Goal: Information Seeking & Learning: Learn about a topic

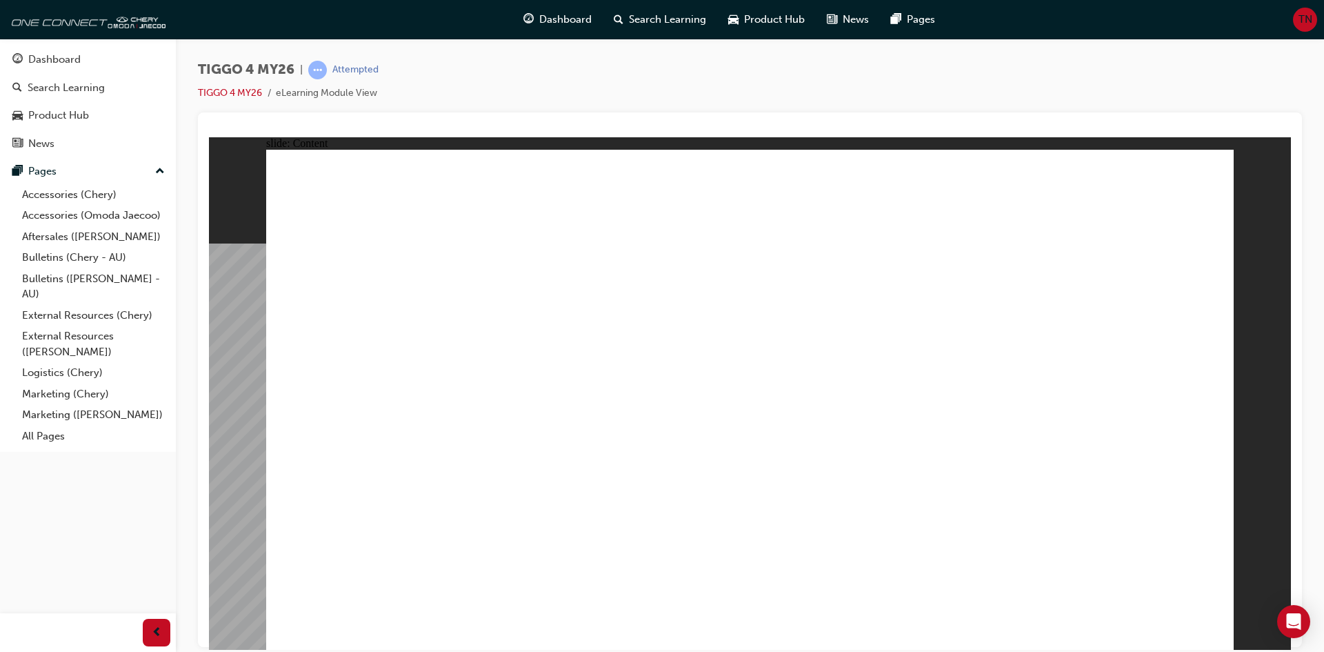
drag, startPoint x: 809, startPoint y: 248, endPoint x: 900, endPoint y: 223, distance: 95.2
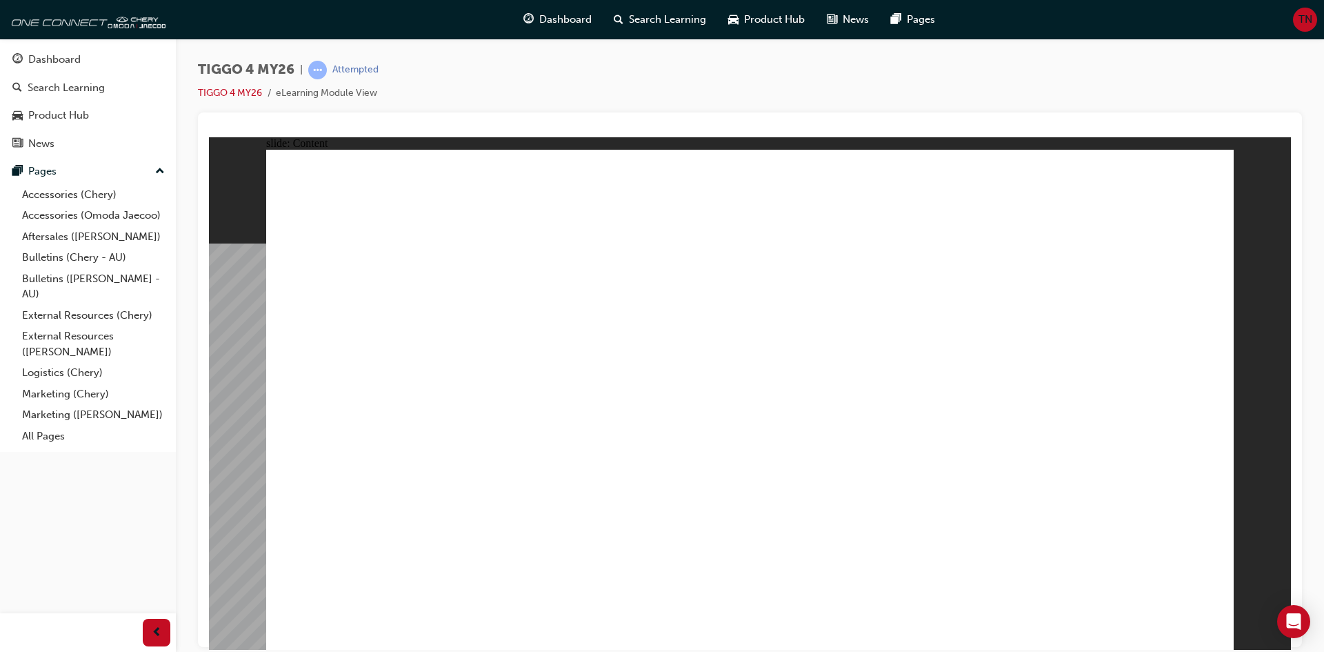
drag, startPoint x: 388, startPoint y: 361, endPoint x: 612, endPoint y: 367, distance: 223.5
drag, startPoint x: 612, startPoint y: 367, endPoint x: 619, endPoint y: 365, distance: 7.0
drag, startPoint x: 780, startPoint y: 365, endPoint x: 803, endPoint y: 364, distance: 22.8
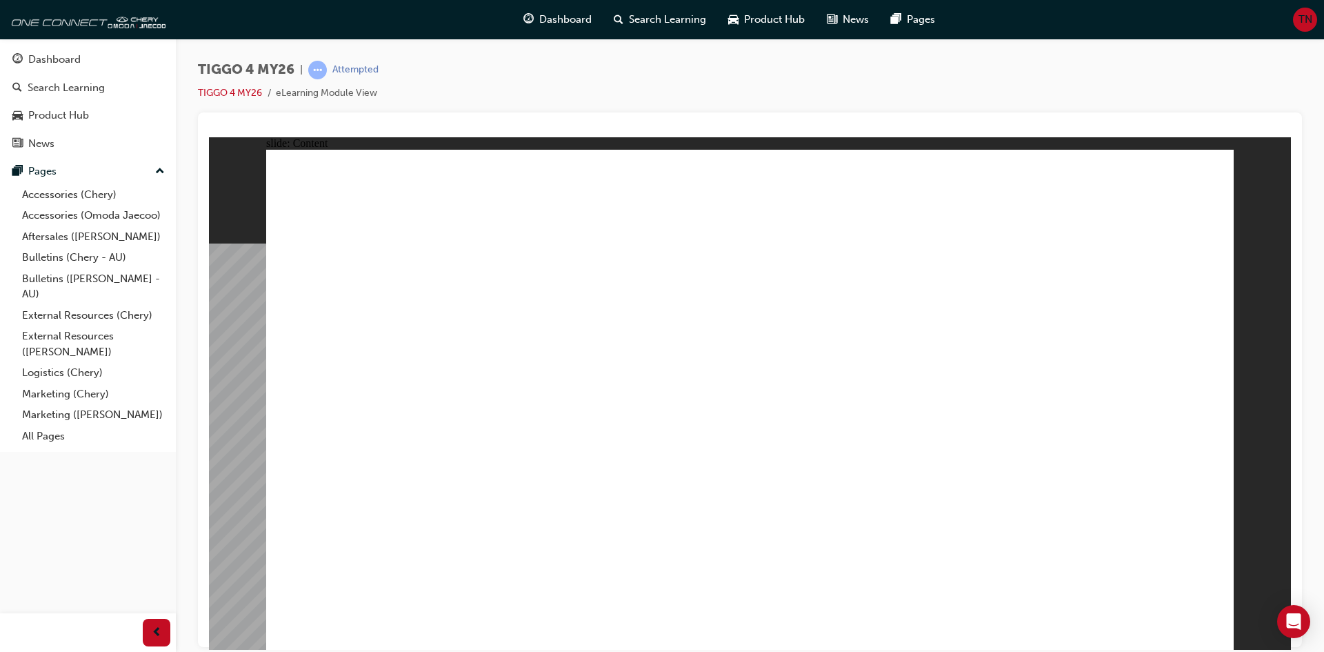
drag, startPoint x: 484, startPoint y: 364, endPoint x: 405, endPoint y: 363, distance: 78.6
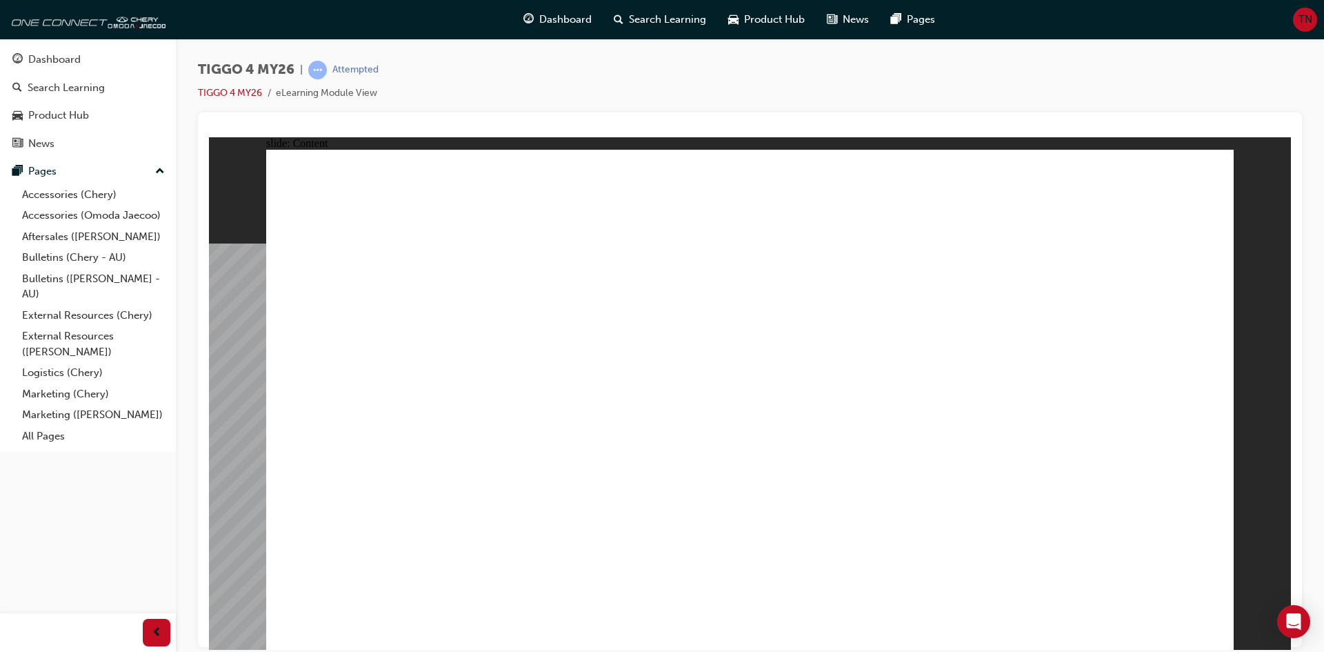
drag, startPoint x: 405, startPoint y: 363, endPoint x: 512, endPoint y: 361, distance: 106.2
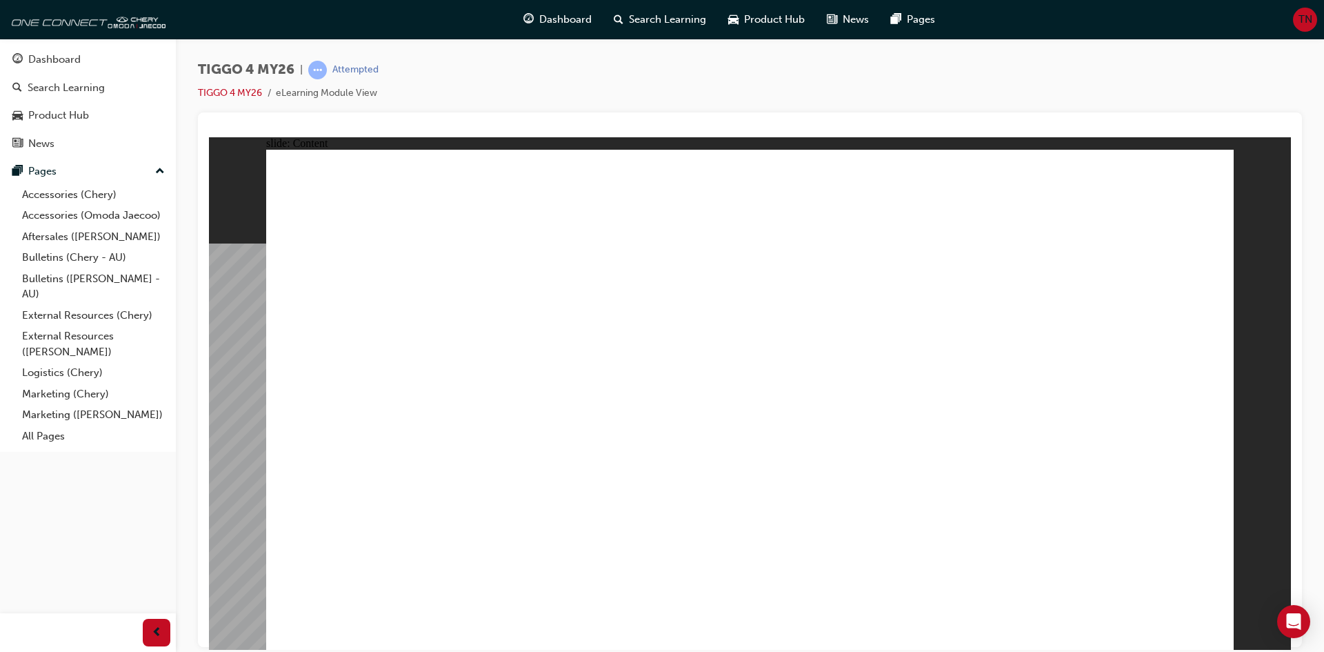
drag, startPoint x: 425, startPoint y: 383, endPoint x: 434, endPoint y: 383, distance: 9.0
drag, startPoint x: 536, startPoint y: 381, endPoint x: 638, endPoint y: 376, distance: 101.5
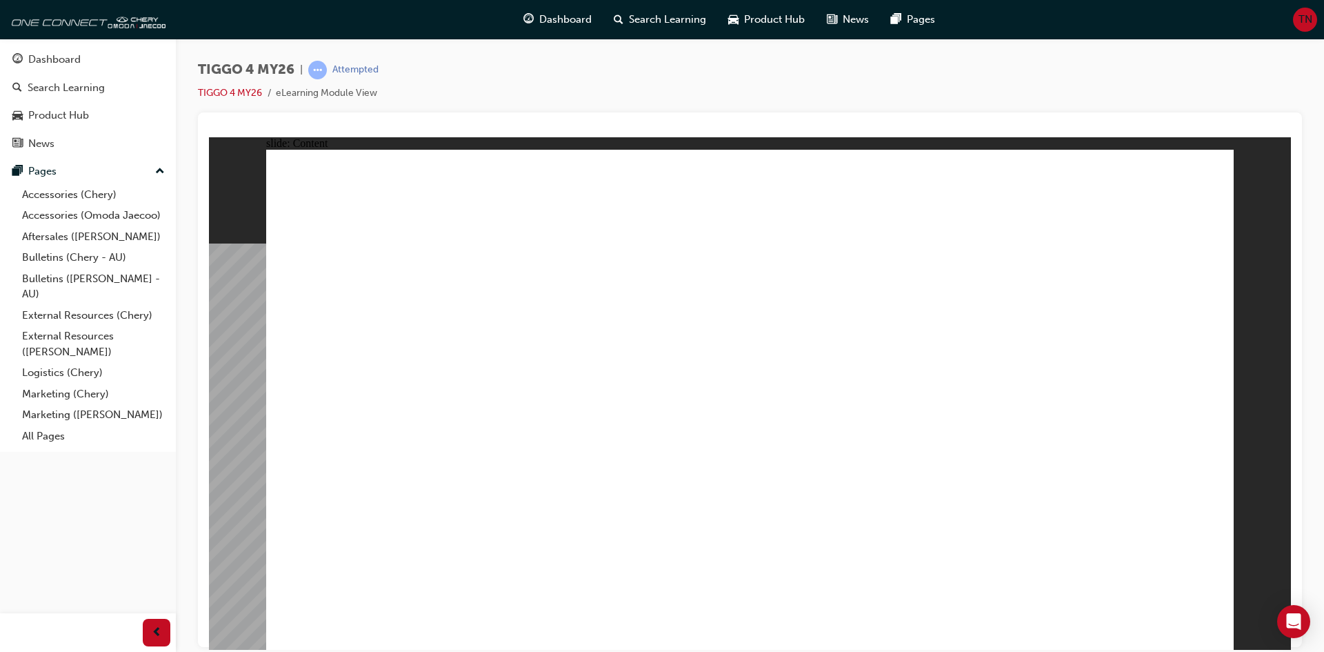
drag, startPoint x: 638, startPoint y: 376, endPoint x: 674, endPoint y: 370, distance: 37.1
drag, startPoint x: 710, startPoint y: 369, endPoint x: 808, endPoint y: 375, distance: 98.1
drag, startPoint x: 808, startPoint y: 375, endPoint x: 924, endPoint y: 374, distance: 115.8
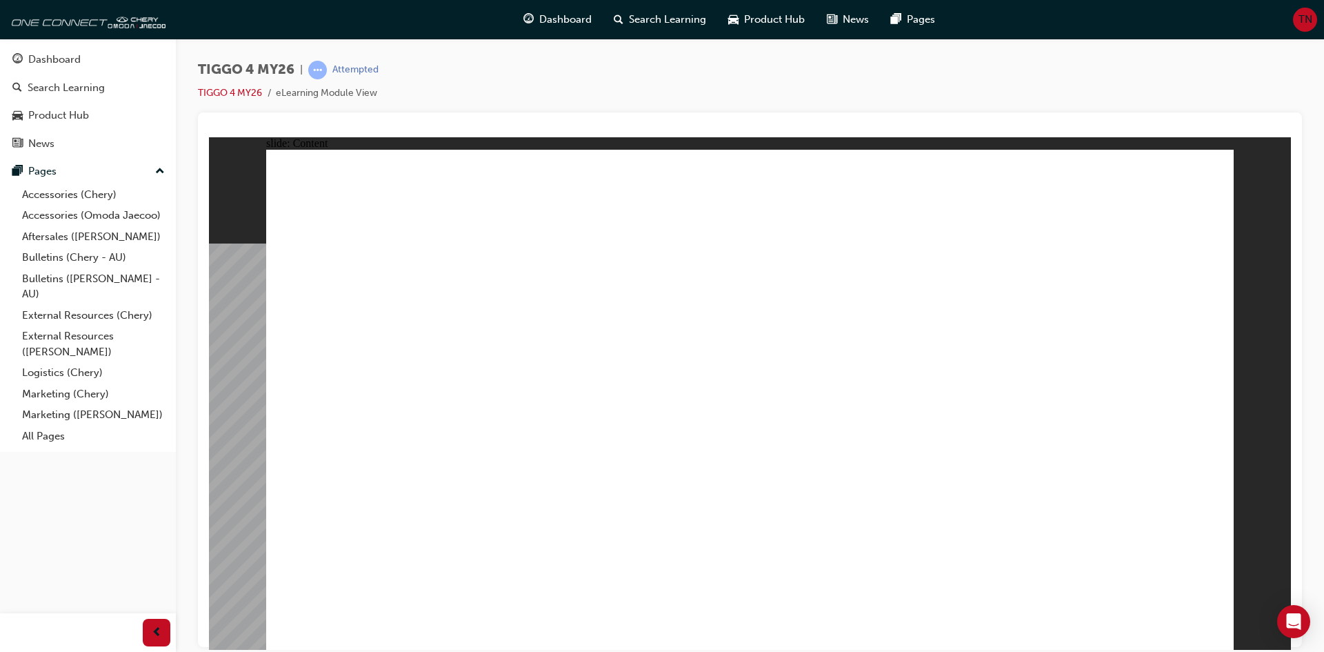
drag, startPoint x: 924, startPoint y: 374, endPoint x: 978, endPoint y: 372, distance: 53.8
drag, startPoint x: 1016, startPoint y: 372, endPoint x: 1079, endPoint y: 370, distance: 62.8
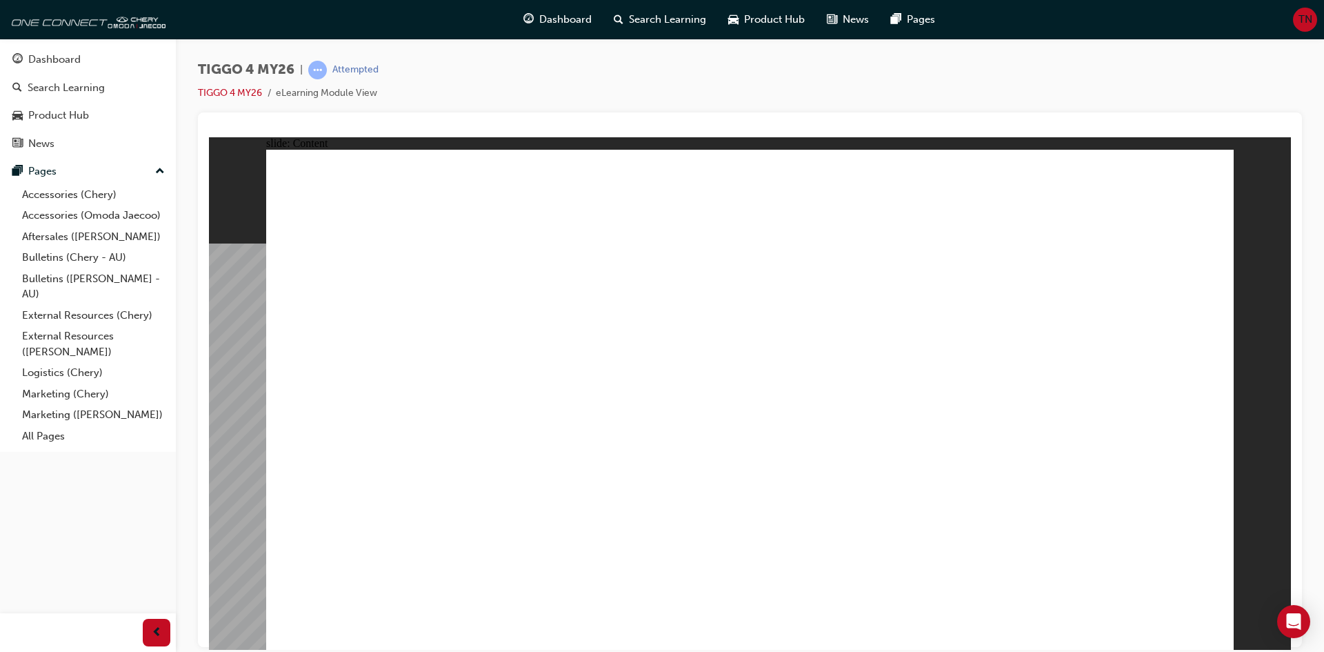
drag, startPoint x: 1079, startPoint y: 370, endPoint x: 1087, endPoint y: 370, distance: 7.6
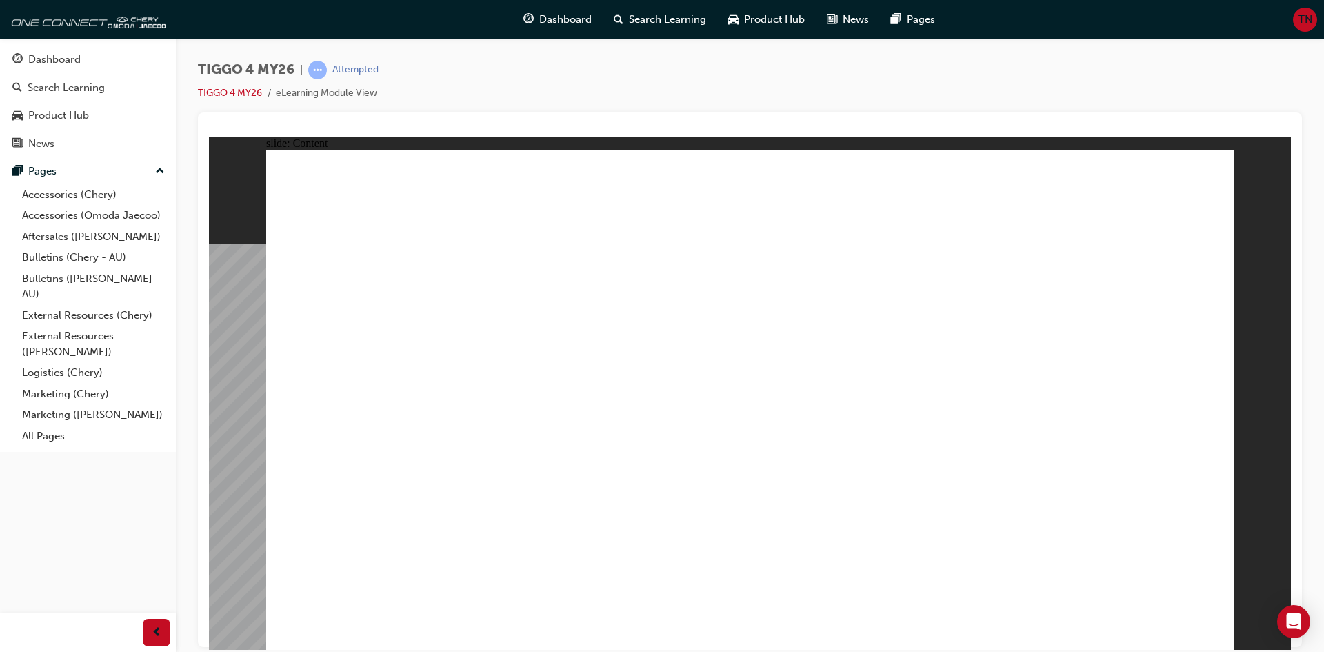
drag, startPoint x: 411, startPoint y: 546, endPoint x: 563, endPoint y: 439, distance: 186.1
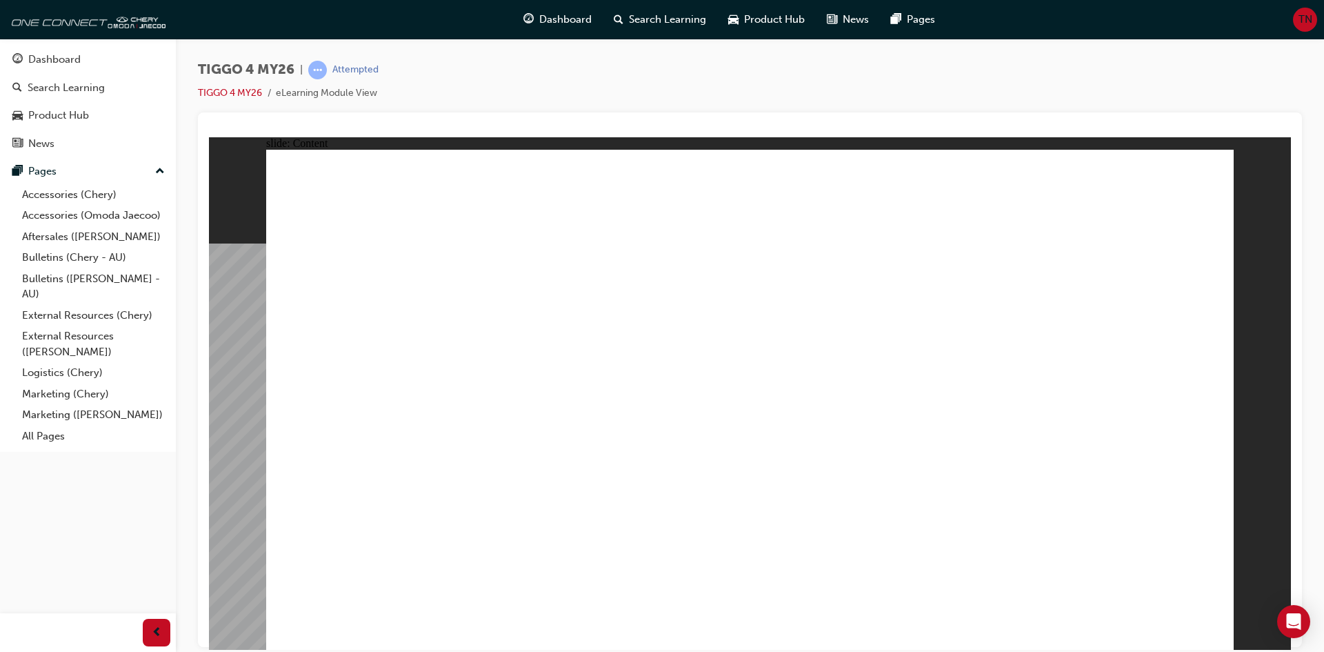
drag, startPoint x: 558, startPoint y: 369, endPoint x: 618, endPoint y: 372, distance: 60.1
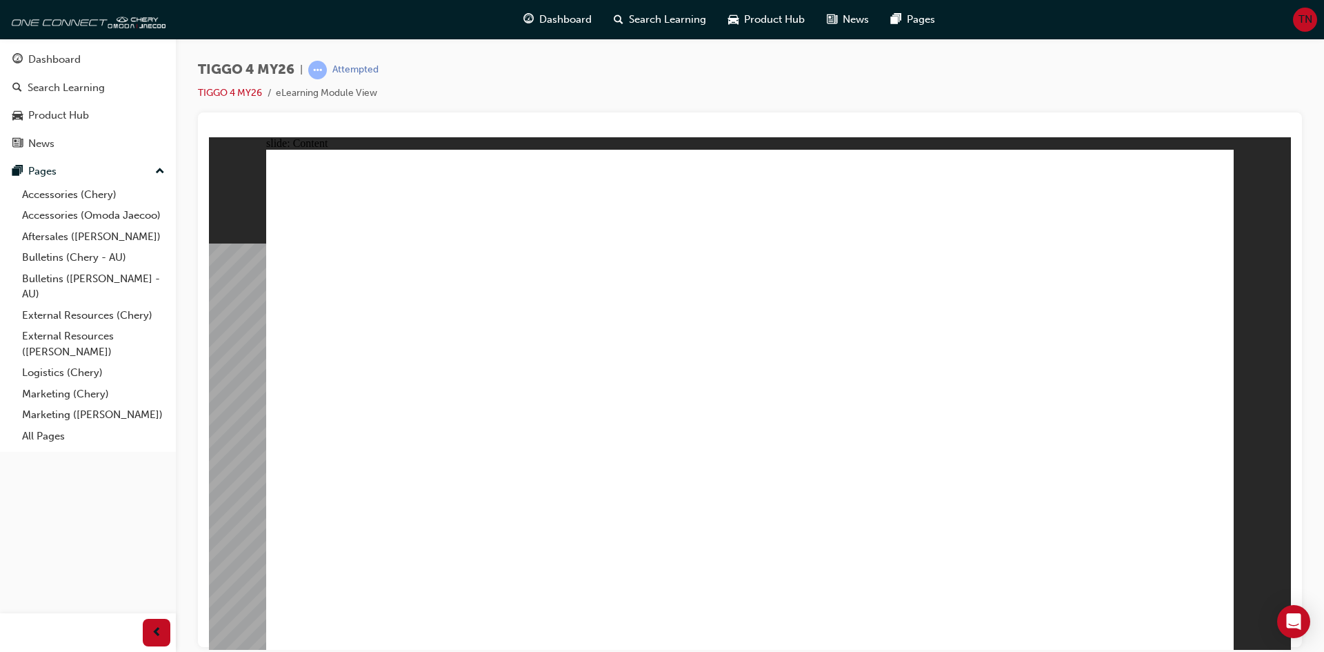
drag, startPoint x: 907, startPoint y: 362, endPoint x: 968, endPoint y: 359, distance: 61.5
drag, startPoint x: 1069, startPoint y: 365, endPoint x: 1120, endPoint y: 371, distance: 51.3
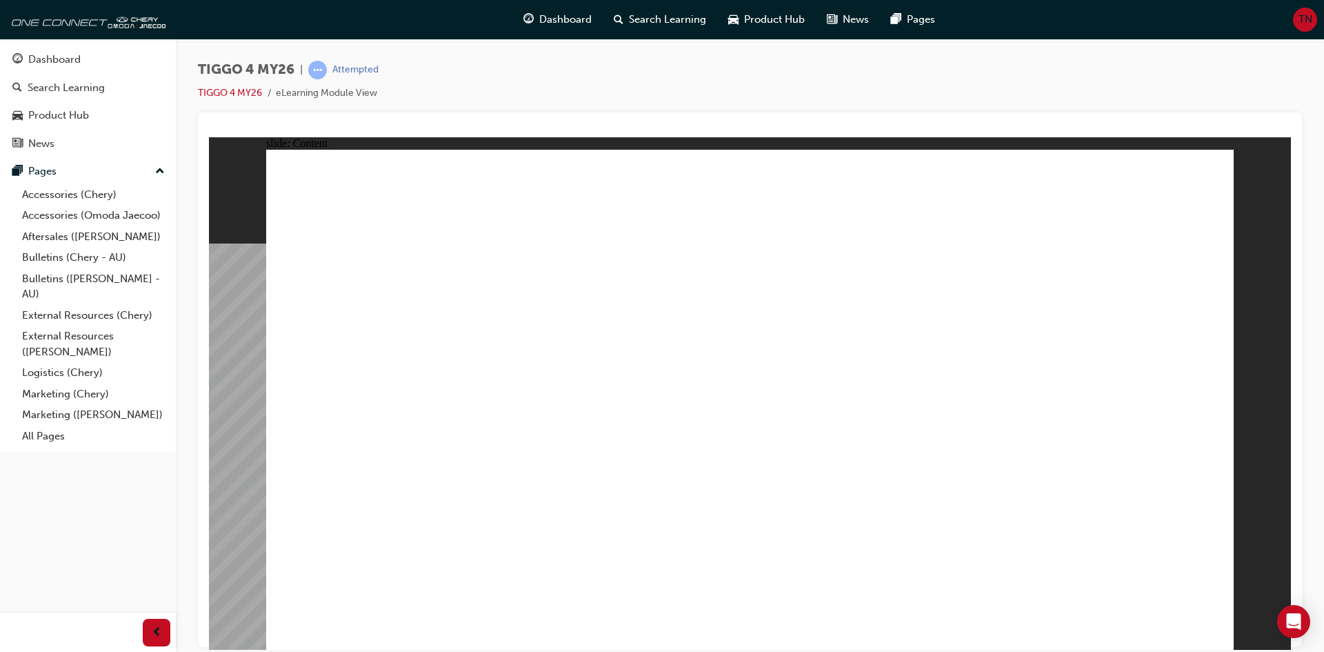
drag, startPoint x: 1120, startPoint y: 378, endPoint x: 1122, endPoint y: 460, distance: 82.1
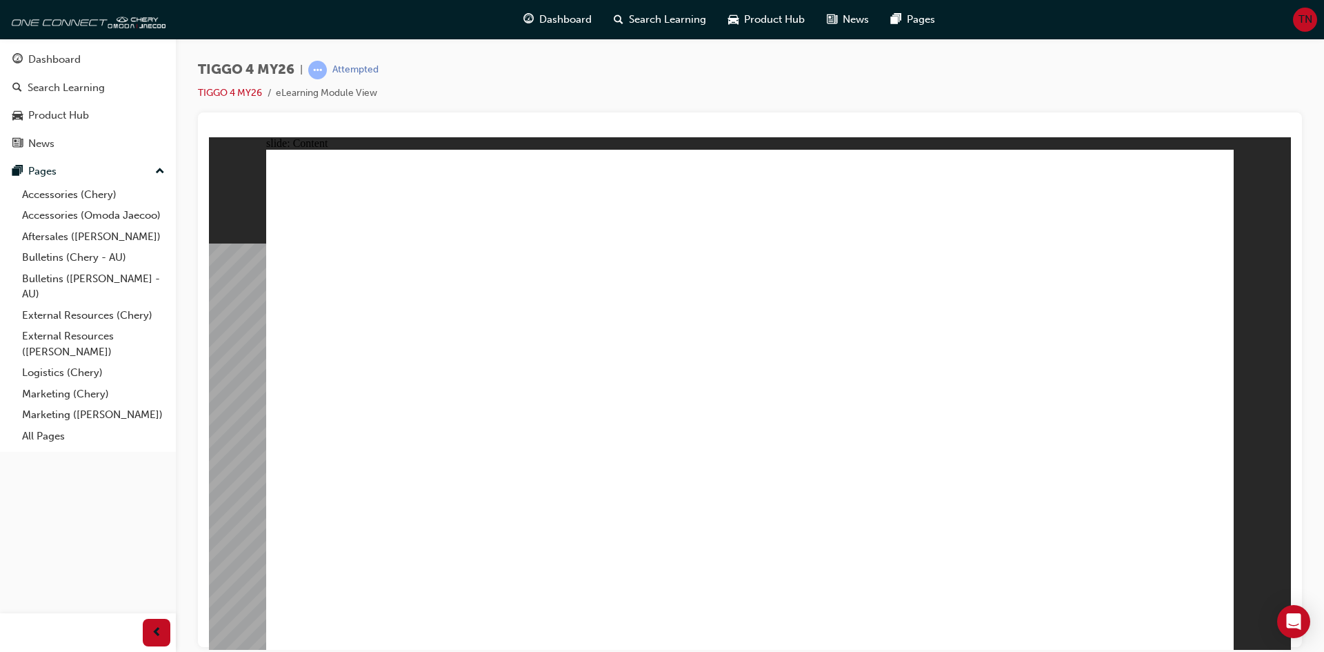
drag, startPoint x: 1185, startPoint y: 623, endPoint x: 1191, endPoint y: 630, distance: 9.3
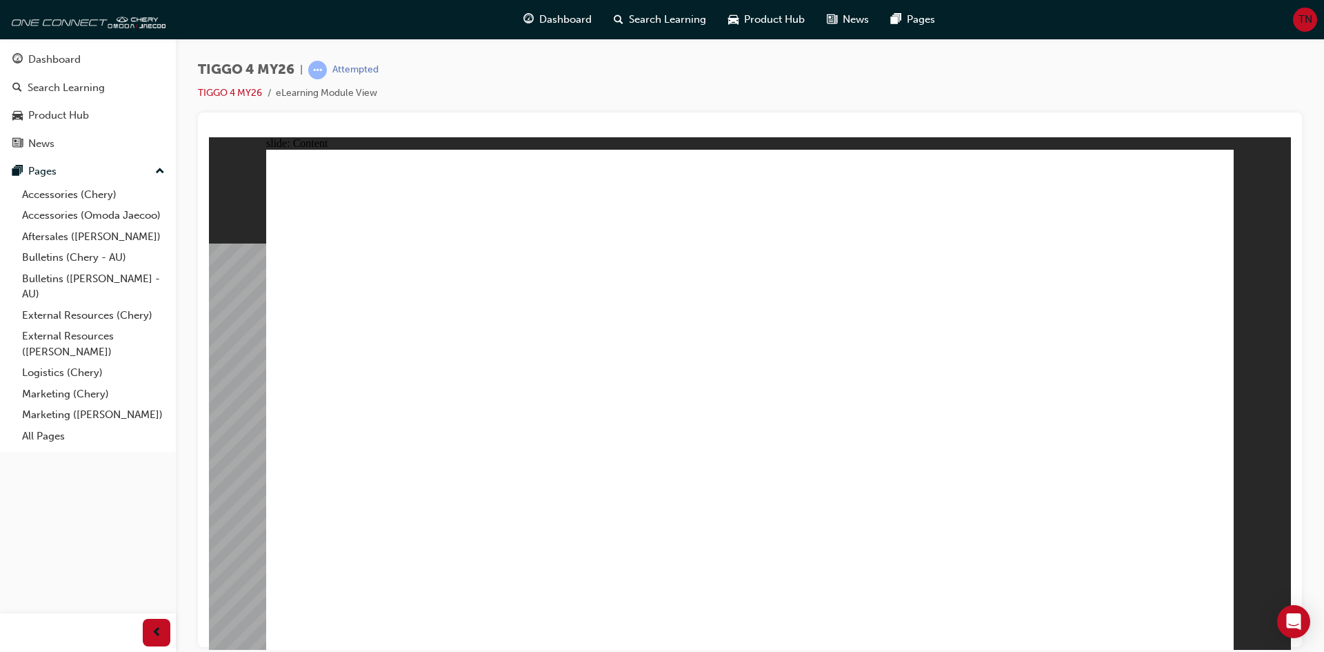
drag, startPoint x: 1058, startPoint y: 444, endPoint x: 1071, endPoint y: 427, distance: 21.7
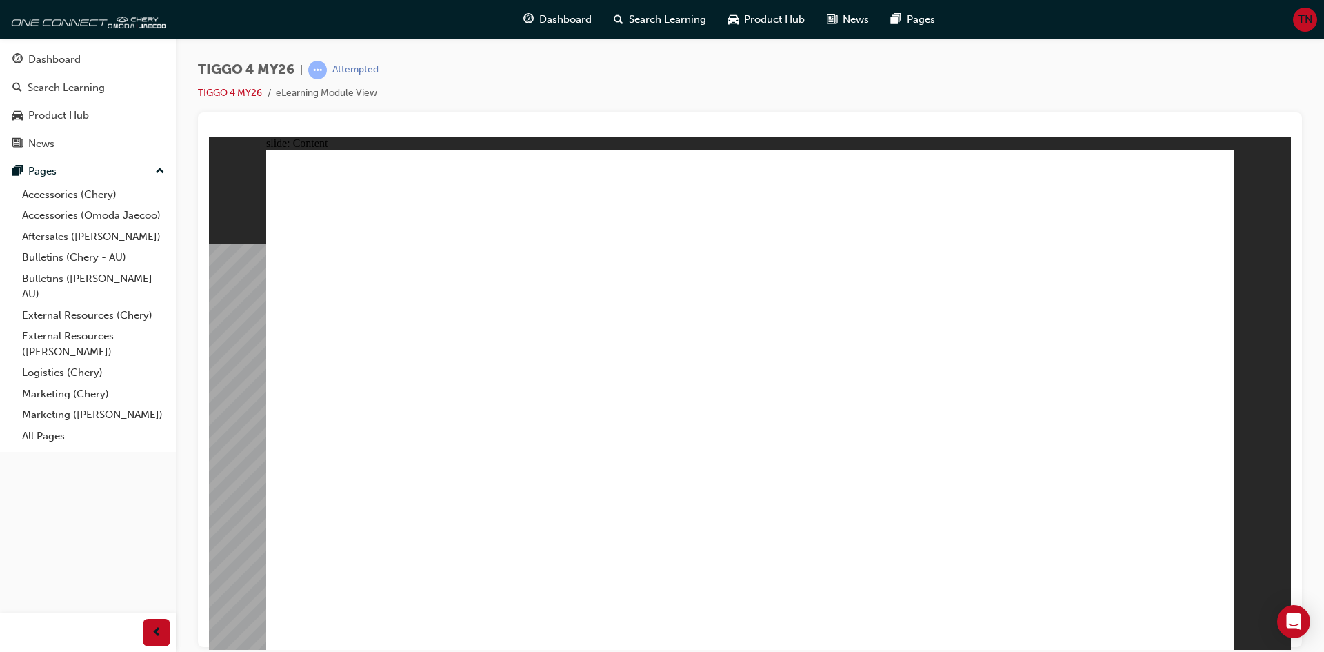
drag, startPoint x: 1078, startPoint y: 416, endPoint x: 1074, endPoint y: 355, distance: 61.5
drag, startPoint x: 1084, startPoint y: 299, endPoint x: 1074, endPoint y: 236, distance: 63.6
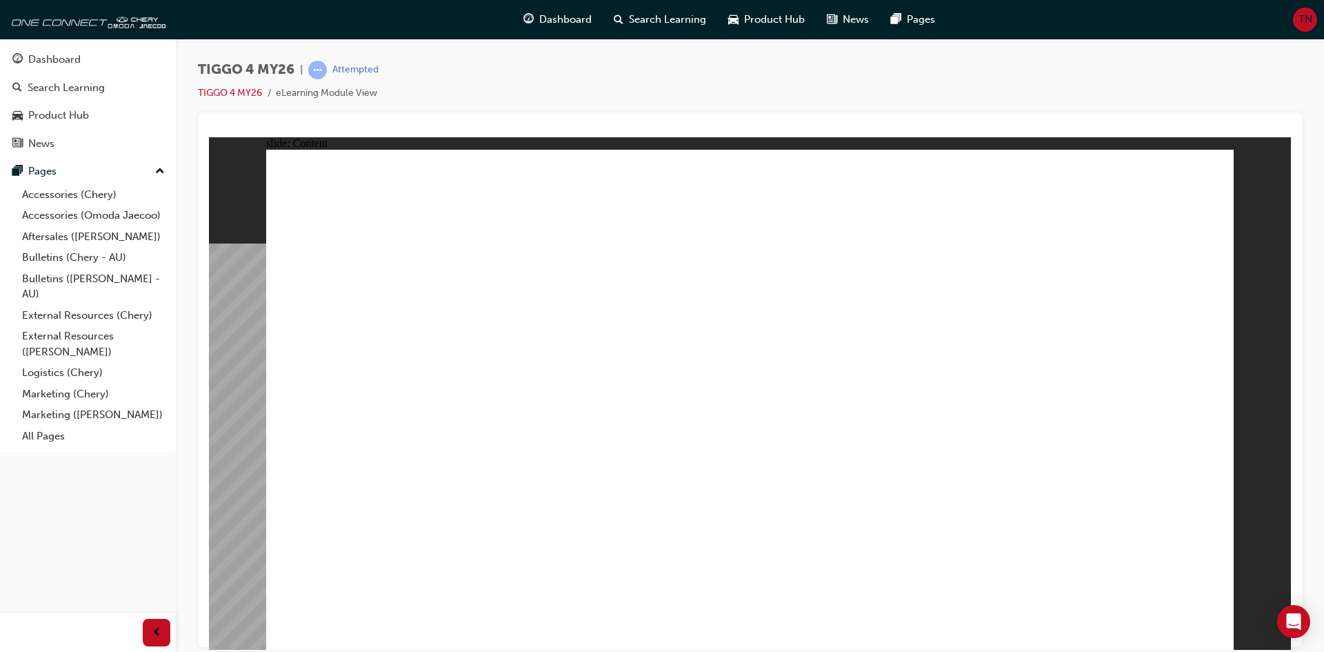
drag, startPoint x: 1078, startPoint y: 171, endPoint x: 1089, endPoint y: 283, distance: 113.0
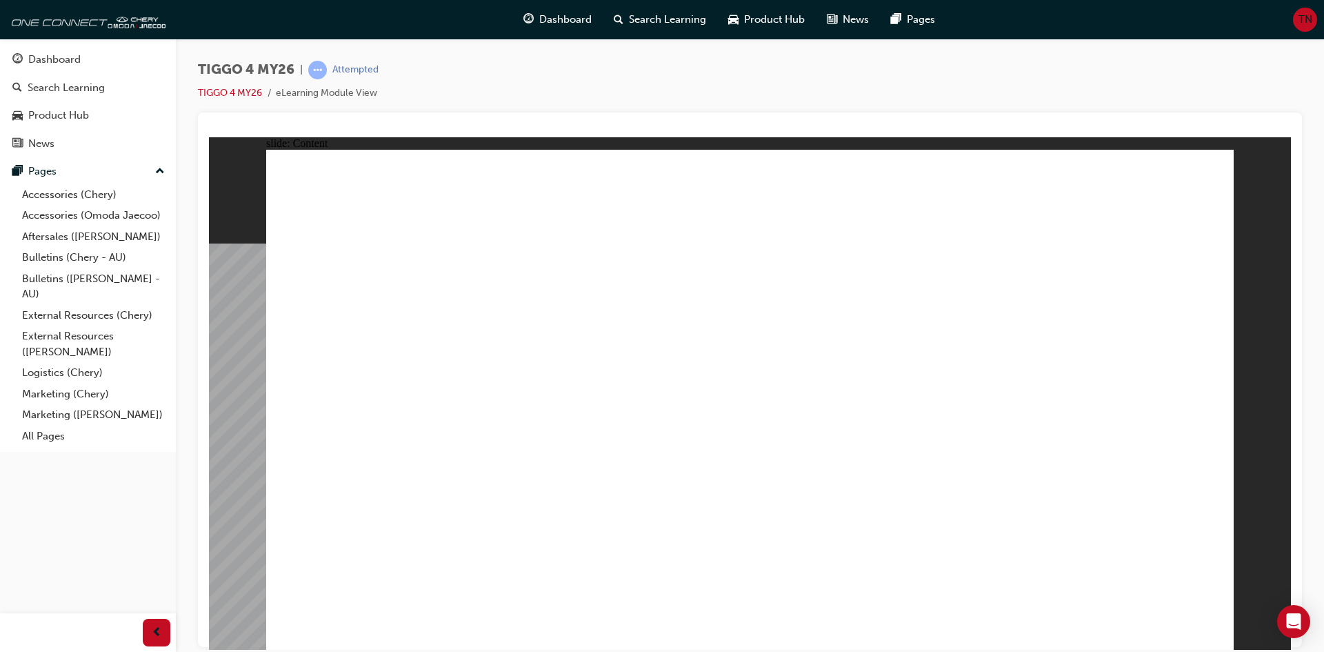
drag, startPoint x: 1089, startPoint y: 283, endPoint x: 1085, endPoint y: 363, distance: 79.4
drag, startPoint x: 1076, startPoint y: 496, endPoint x: 1062, endPoint y: 509, distance: 18.6
drag, startPoint x: 1062, startPoint y: 509, endPoint x: 587, endPoint y: 378, distance: 493.4
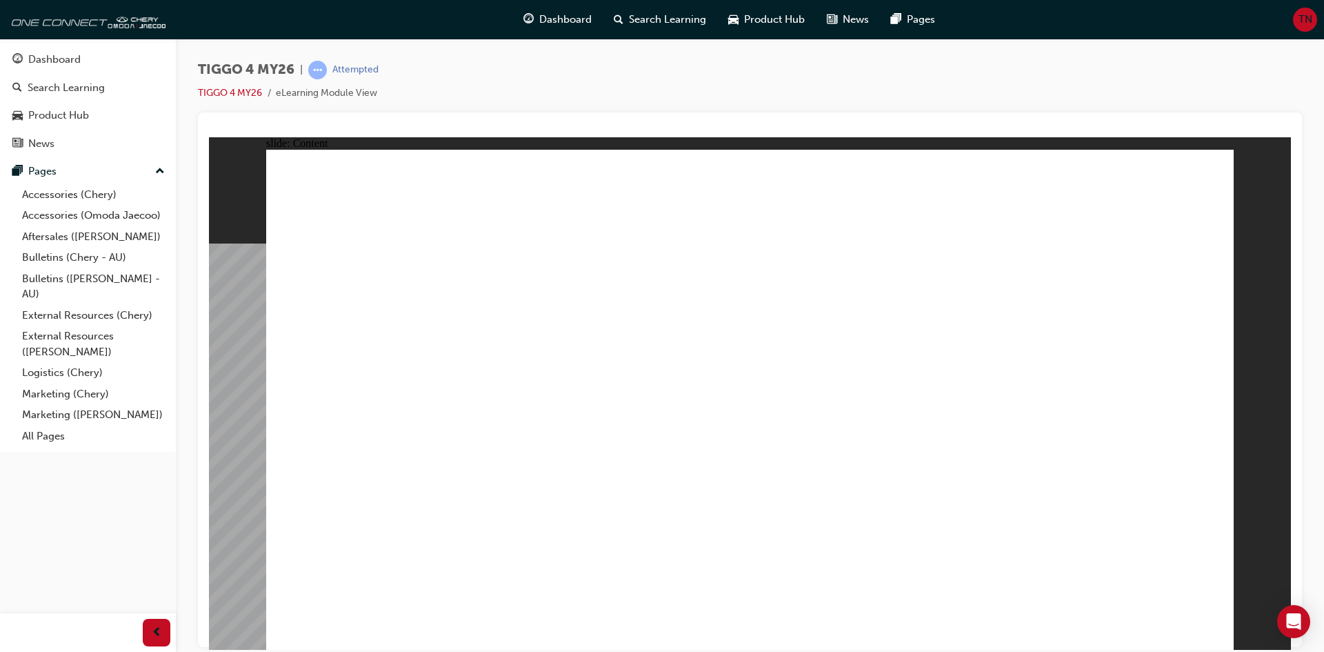
drag, startPoint x: 363, startPoint y: 393, endPoint x: 356, endPoint y: 350, distance: 44.1
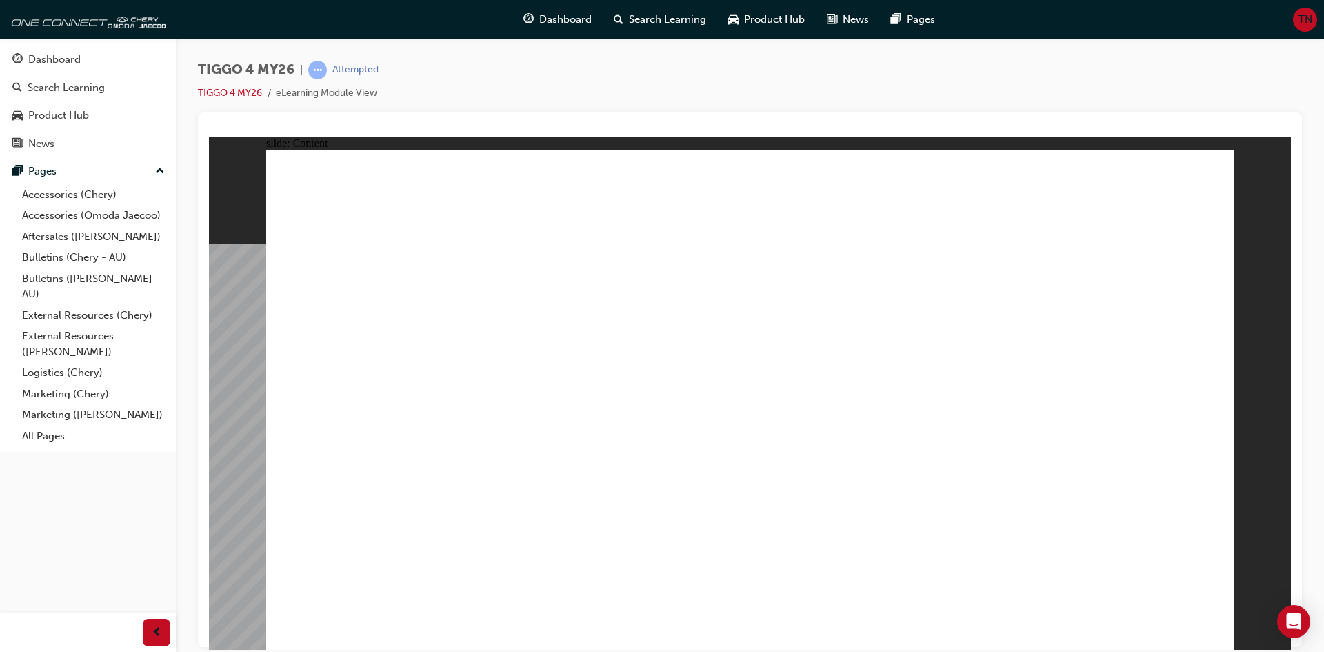
drag, startPoint x: 488, startPoint y: 185, endPoint x: 552, endPoint y: 399, distance: 223.6
drag, startPoint x: 552, startPoint y: 399, endPoint x: 729, endPoint y: 405, distance: 177.3
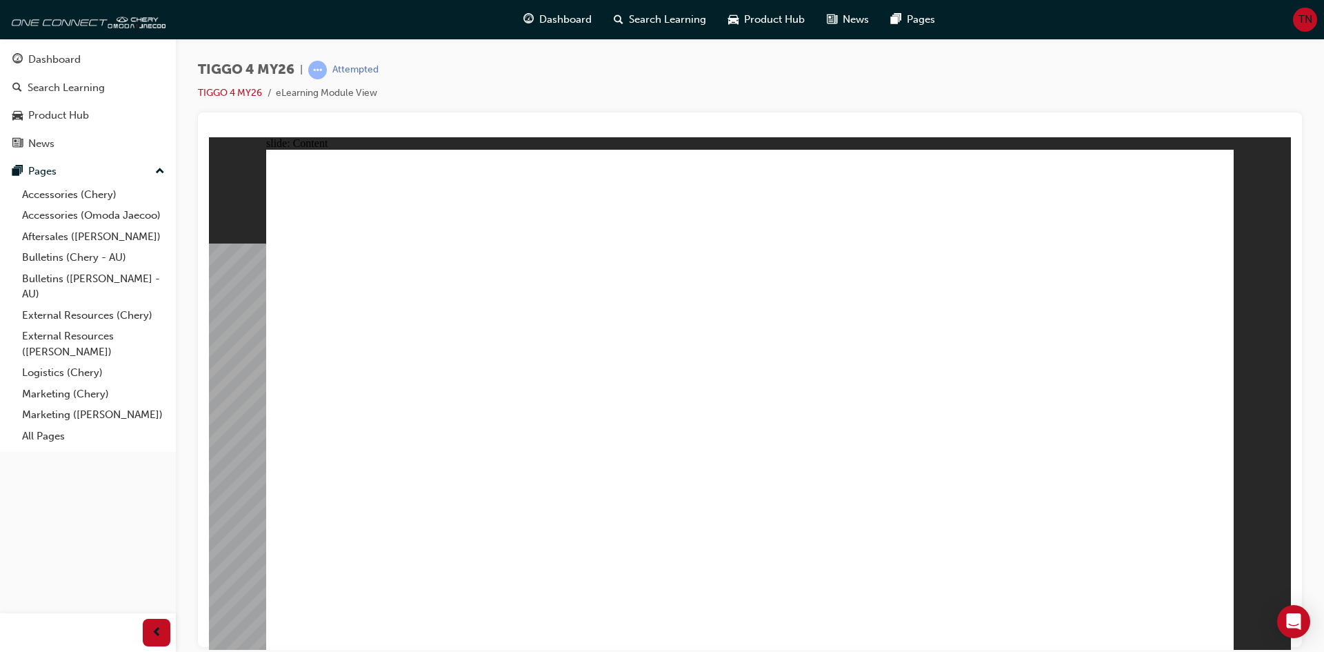
drag, startPoint x: 949, startPoint y: 419, endPoint x: 1111, endPoint y: 469, distance: 169.0
drag, startPoint x: 1111, startPoint y: 469, endPoint x: 1118, endPoint y: 490, distance: 22.5
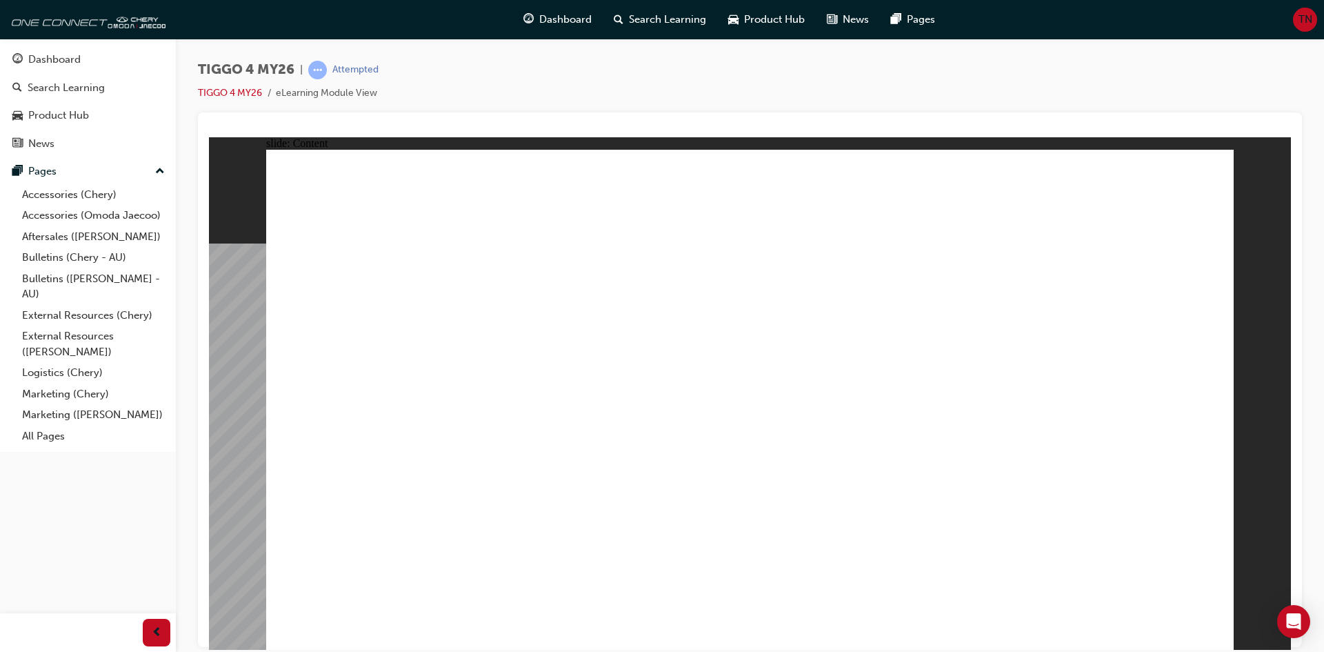
drag, startPoint x: 398, startPoint y: 376, endPoint x: 397, endPoint y: 425, distance: 48.3
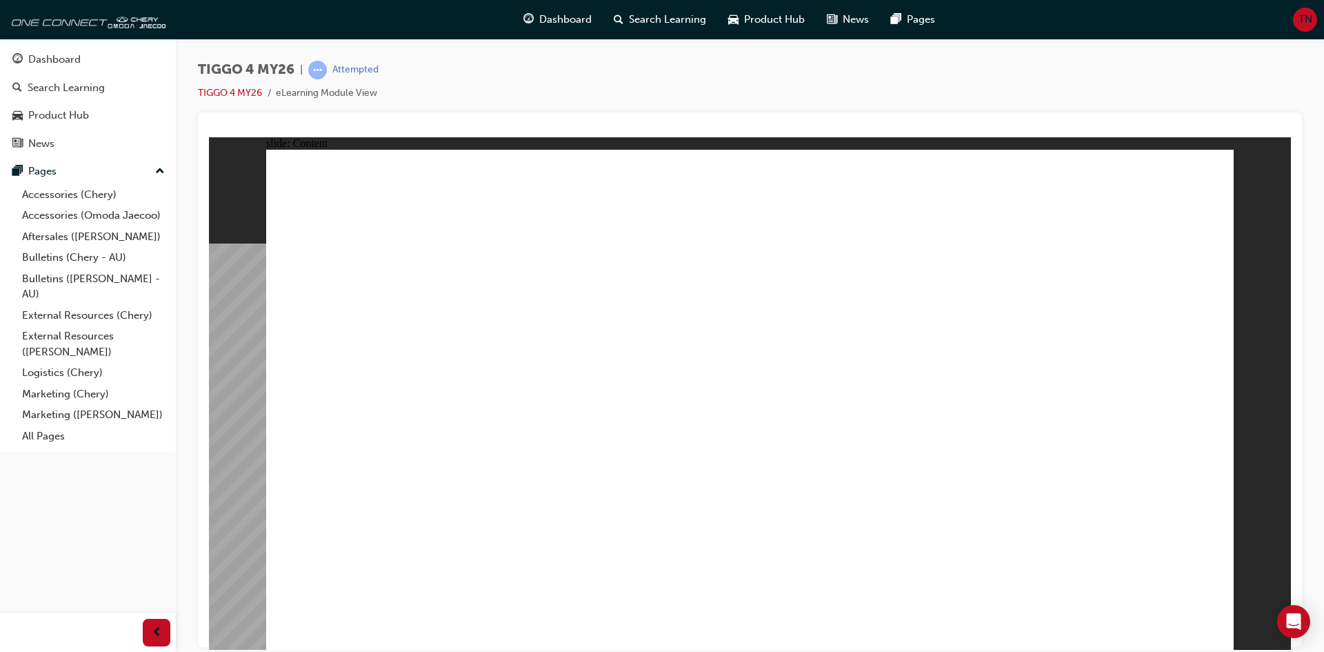
drag, startPoint x: 450, startPoint y: 418, endPoint x: 554, endPoint y: 419, distance: 103.4
drag, startPoint x: 554, startPoint y: 419, endPoint x: 674, endPoint y: 414, distance: 120.1
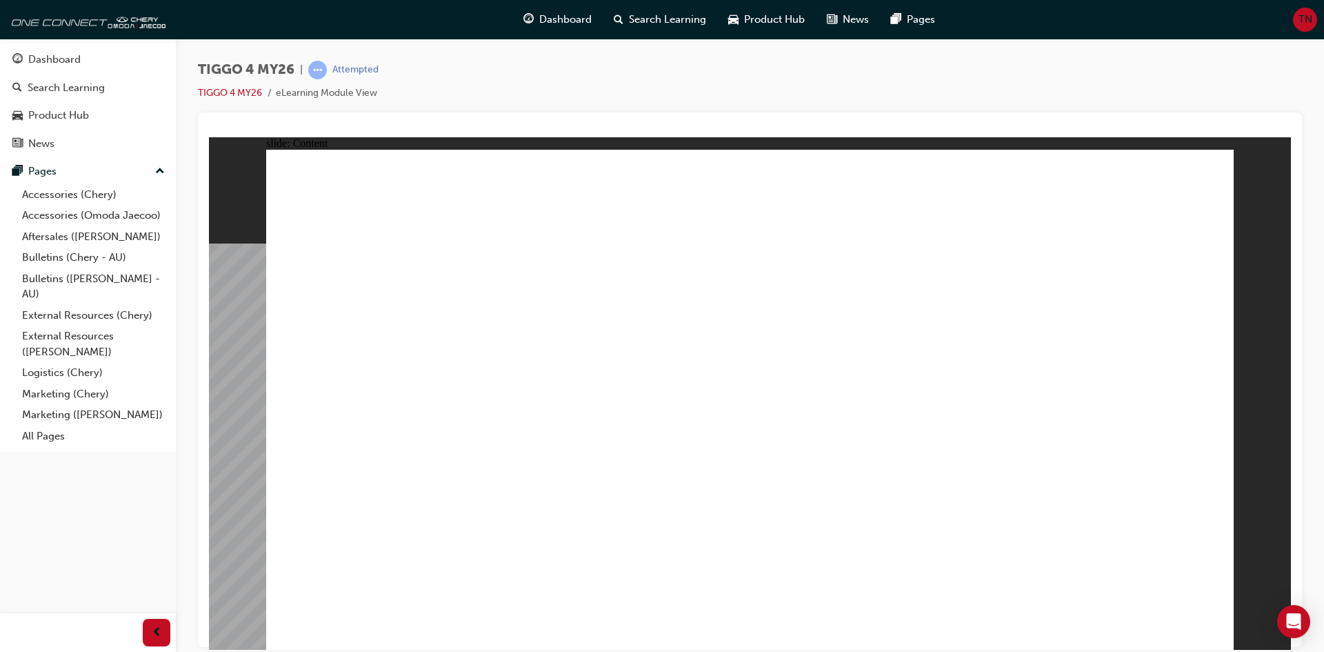
drag, startPoint x: 689, startPoint y: 414, endPoint x: 753, endPoint y: 414, distance: 63.4
drag
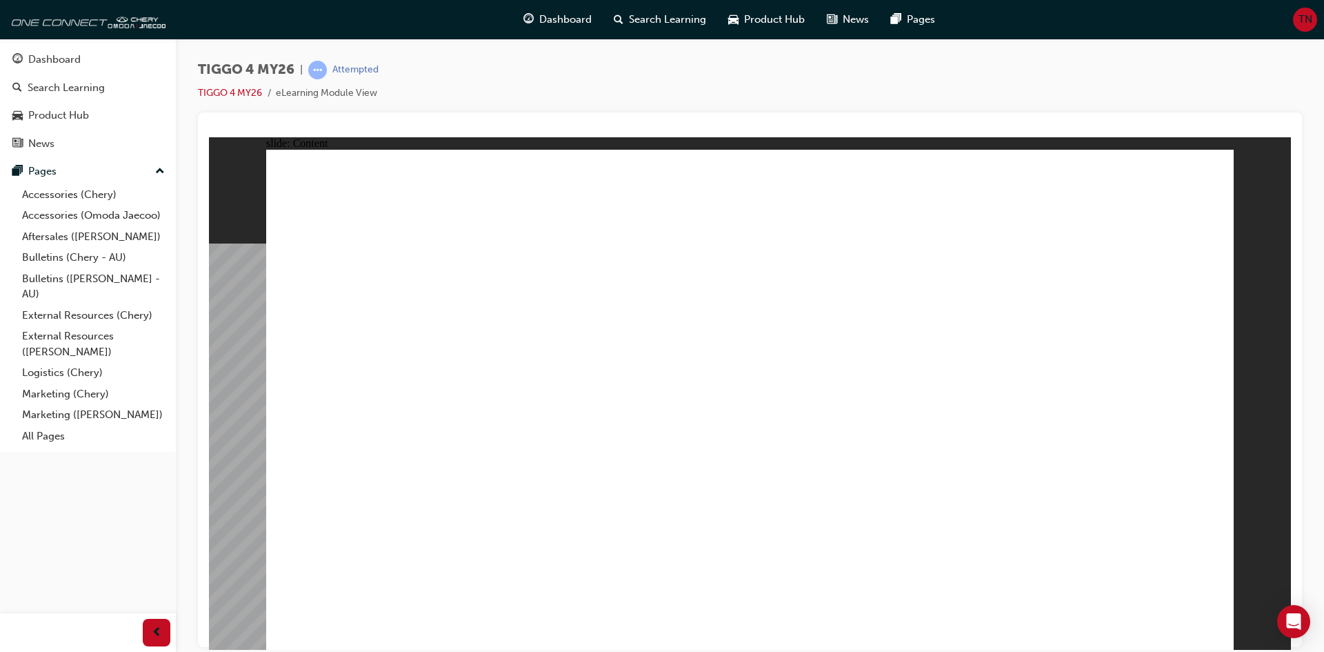
drag, startPoint x: 905, startPoint y: 522, endPoint x: 827, endPoint y: 525, distance: 78.0
drag, startPoint x: 817, startPoint y: 522, endPoint x: 785, endPoint y: 425, distance: 102.5
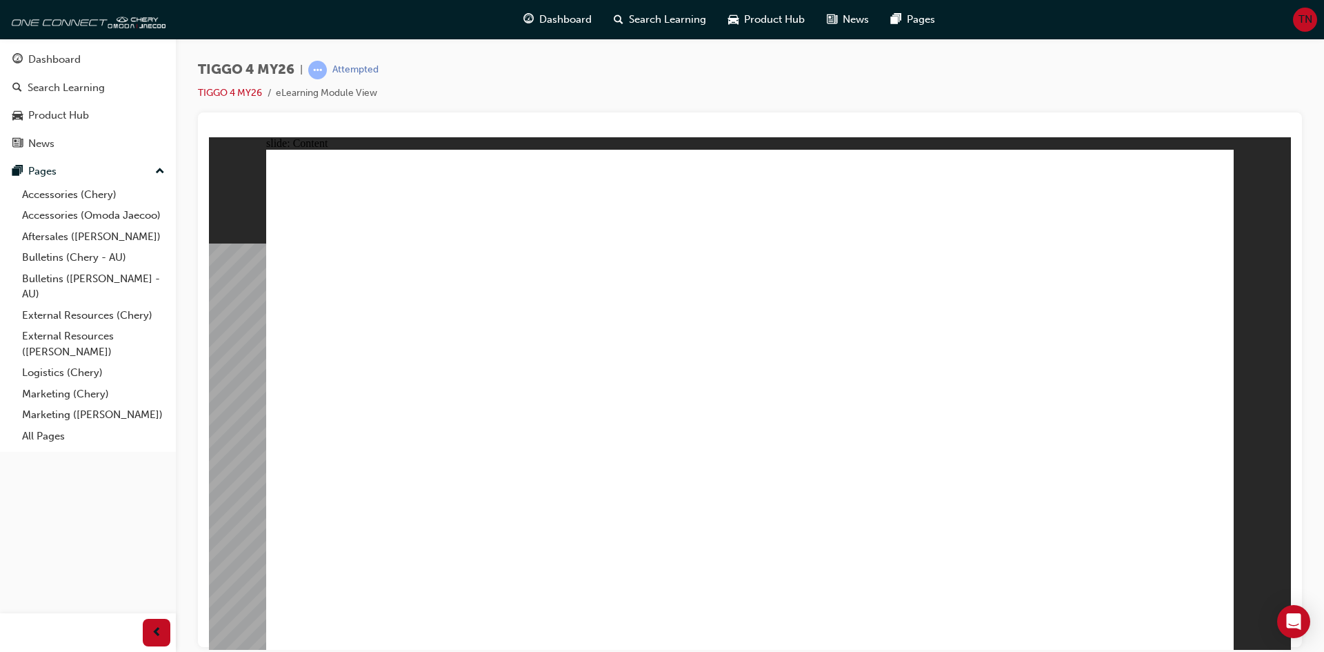
drag, startPoint x: 785, startPoint y: 425, endPoint x: 975, endPoint y: 333, distance: 211.2
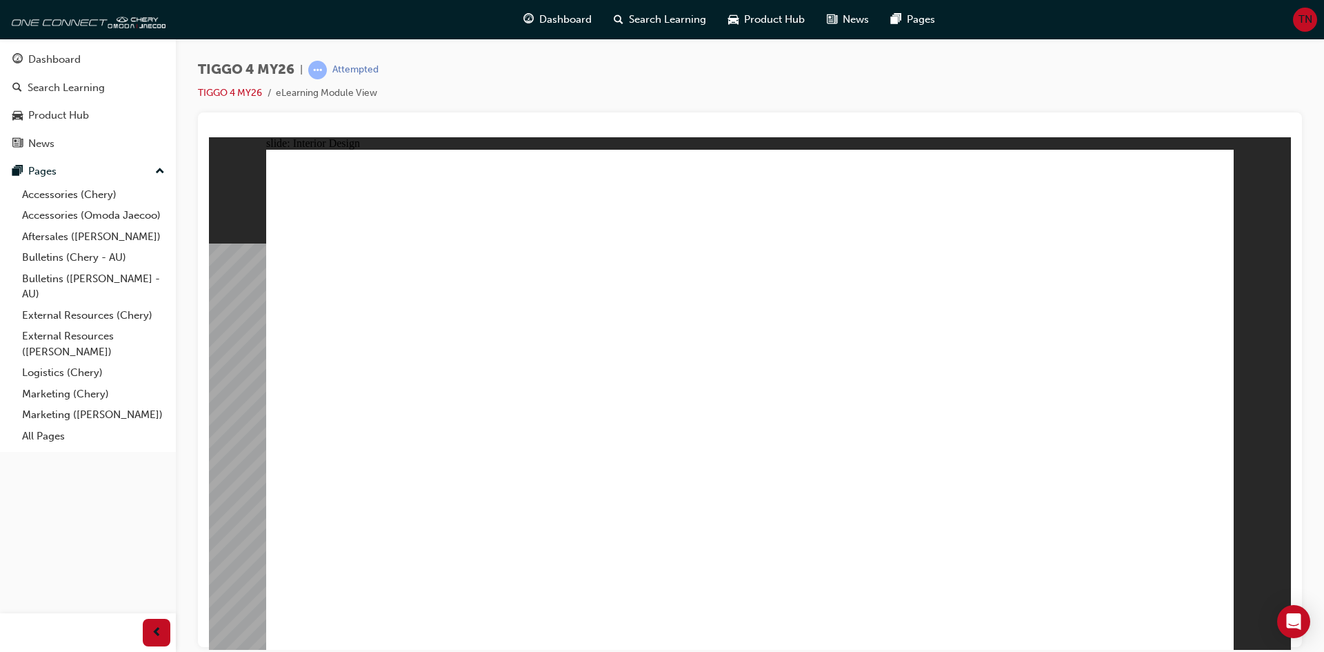
drag, startPoint x: 571, startPoint y: 465, endPoint x: 474, endPoint y: 548, distance: 128.1
drag, startPoint x: 474, startPoint y: 548, endPoint x: 452, endPoint y: 546, distance: 21.5
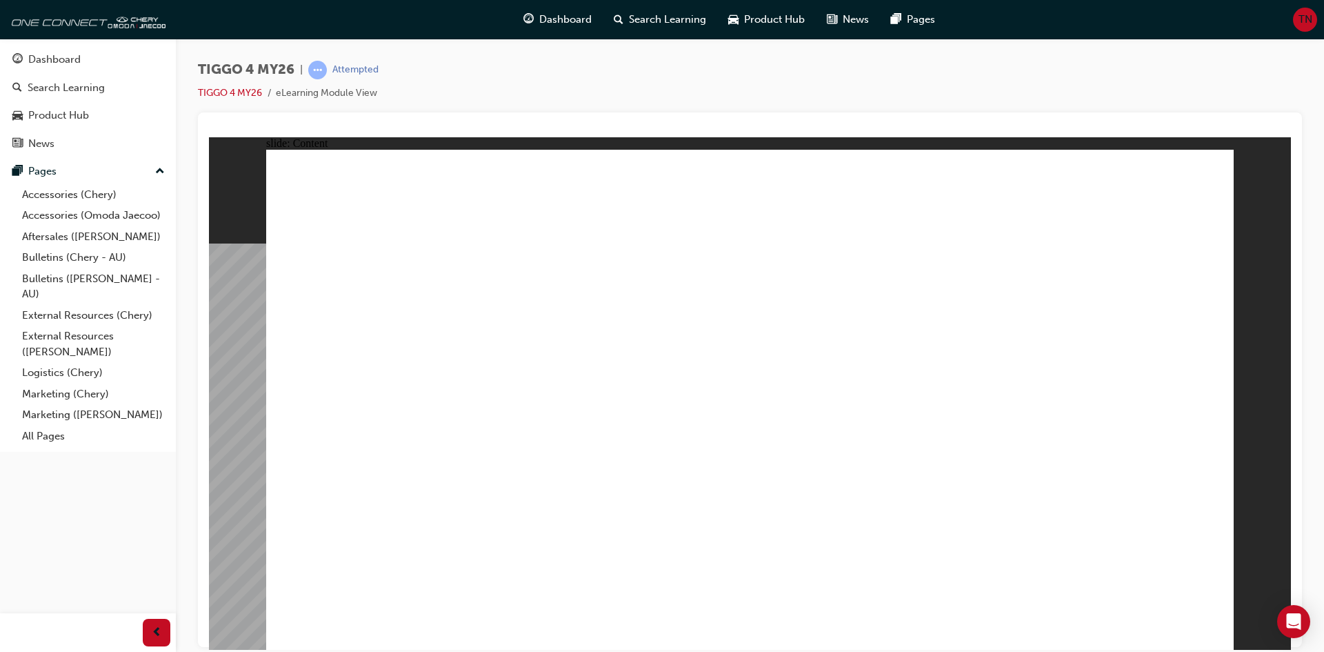
drag, startPoint x: 460, startPoint y: 545, endPoint x: 470, endPoint y: 565, distance: 21.9
drag, startPoint x: 472, startPoint y: 565, endPoint x: 496, endPoint y: 499, distance: 70.7
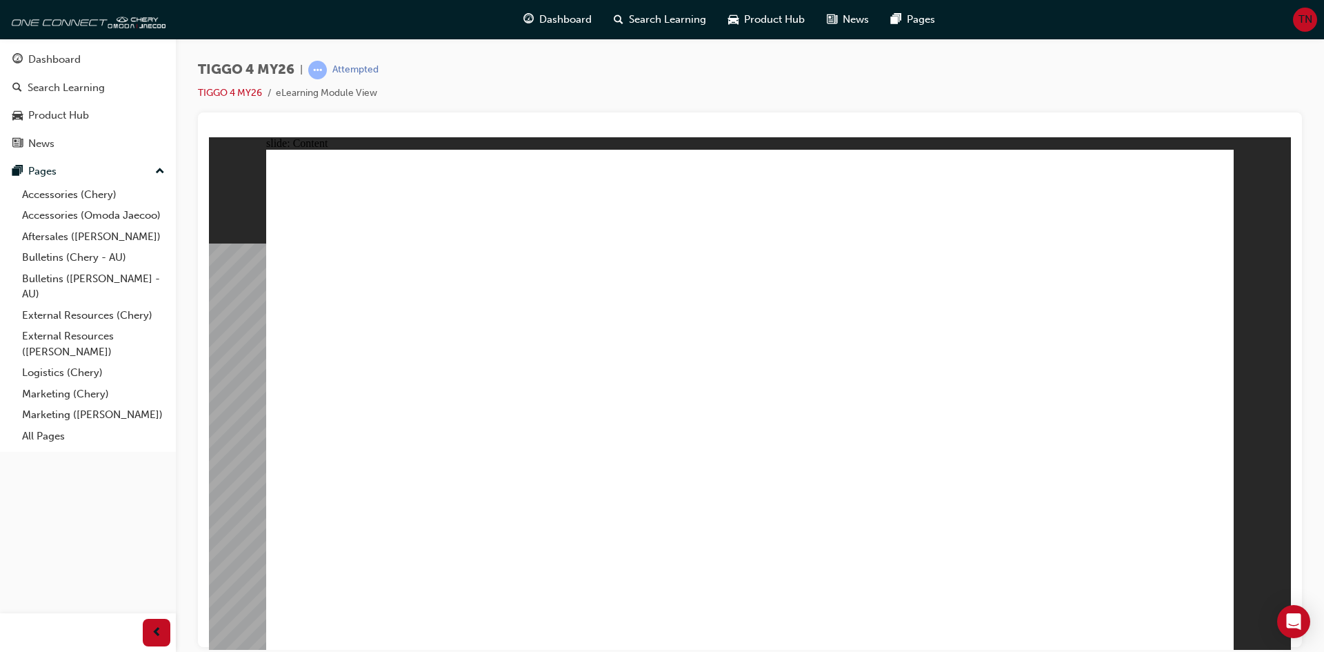
drag, startPoint x: 1202, startPoint y: 637, endPoint x: 1203, endPoint y: 630, distance: 7.0
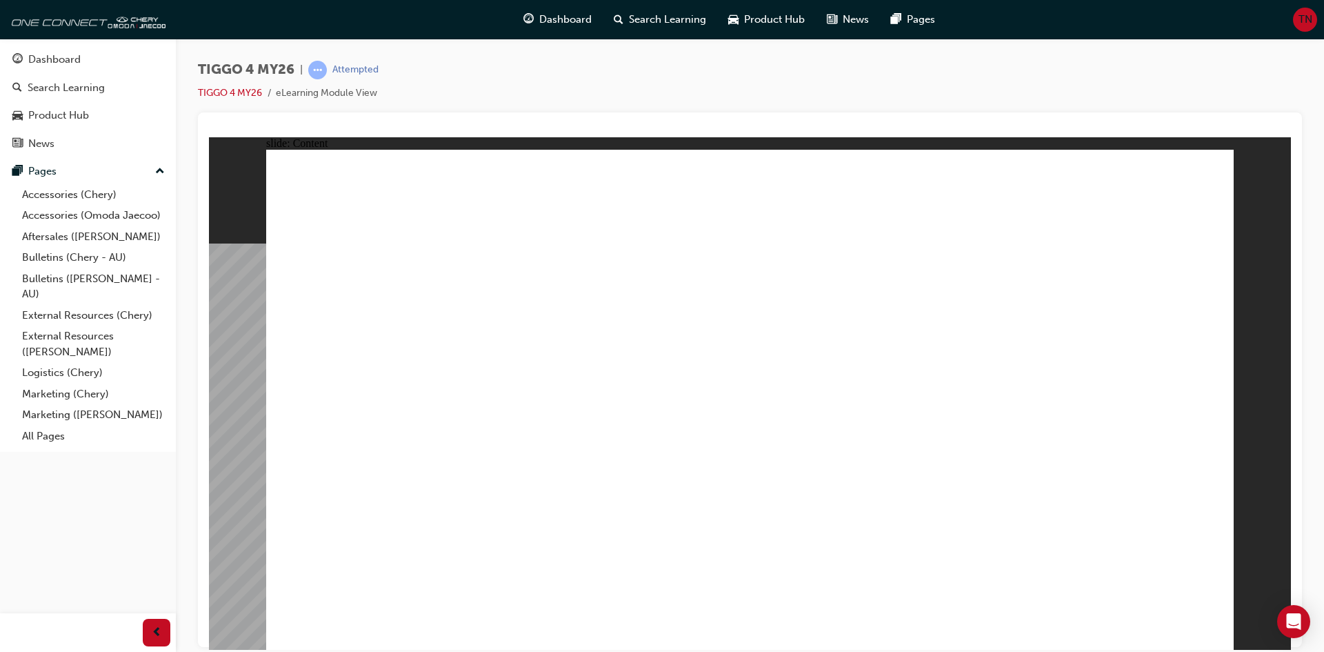
drag, startPoint x: 1213, startPoint y: 614, endPoint x: 1202, endPoint y: 625, distance: 15.6
